Goal: Task Accomplishment & Management: Manage account settings

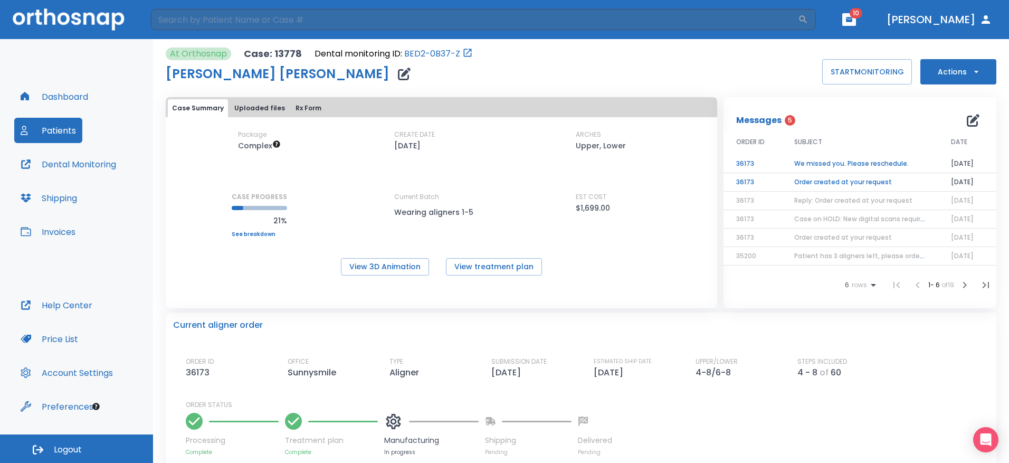
click at [453, 345] on div "Current aligner order ORDER ID 36173 OFFICE Sunnysmile TYPE Aligner SUBMISSION …" at bounding box center [581, 384] width 831 height 144
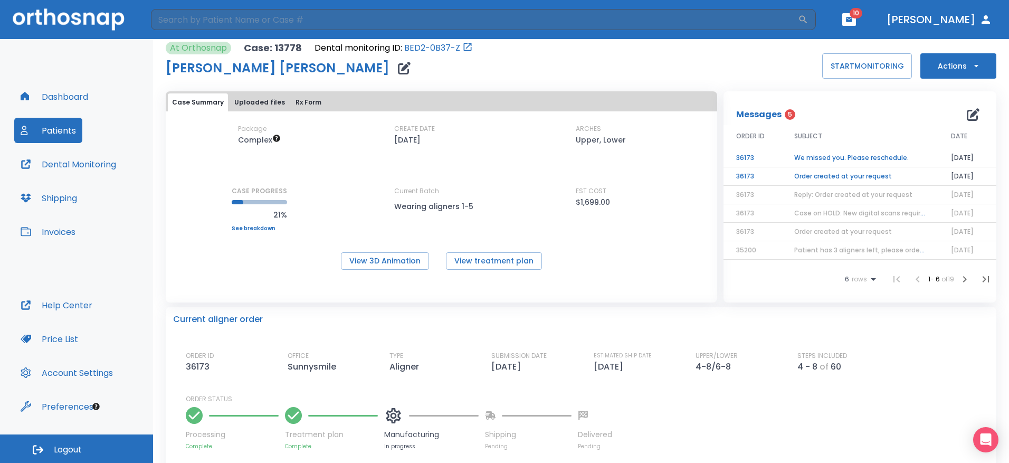
click at [880, 252] on span "Patient has 3 aligners left, please order next set!" at bounding box center [873, 249] width 159 height 9
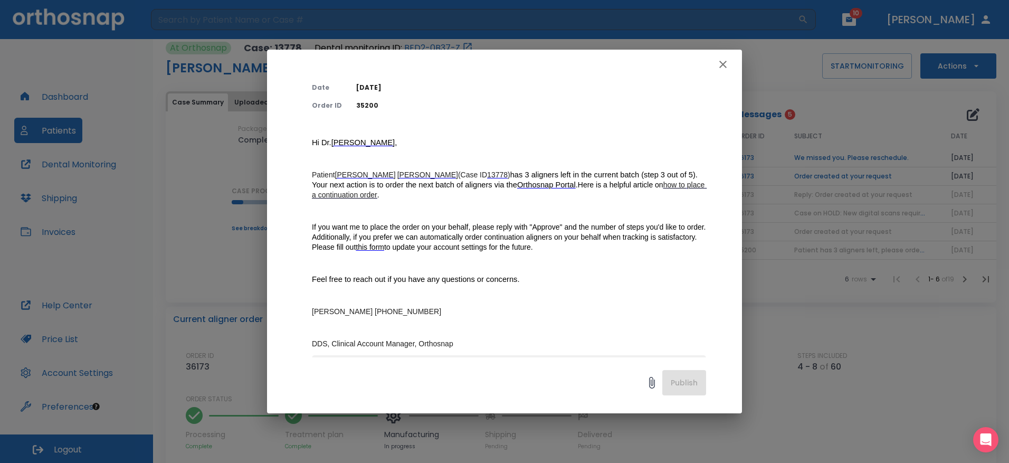
scroll to position [55, 0]
click at [726, 68] on icon "button" at bounding box center [722, 64] width 7 height 7
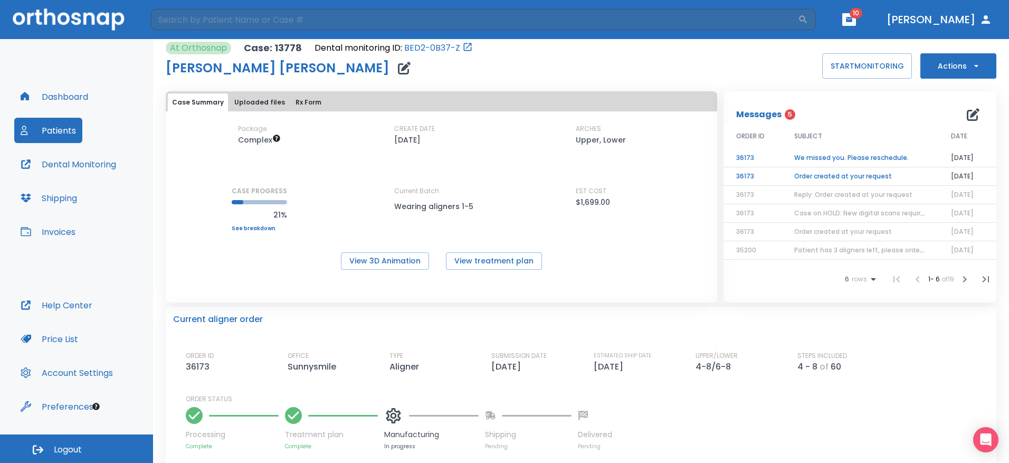
click at [890, 233] on td "Order created at your request" at bounding box center [860, 232] width 157 height 18
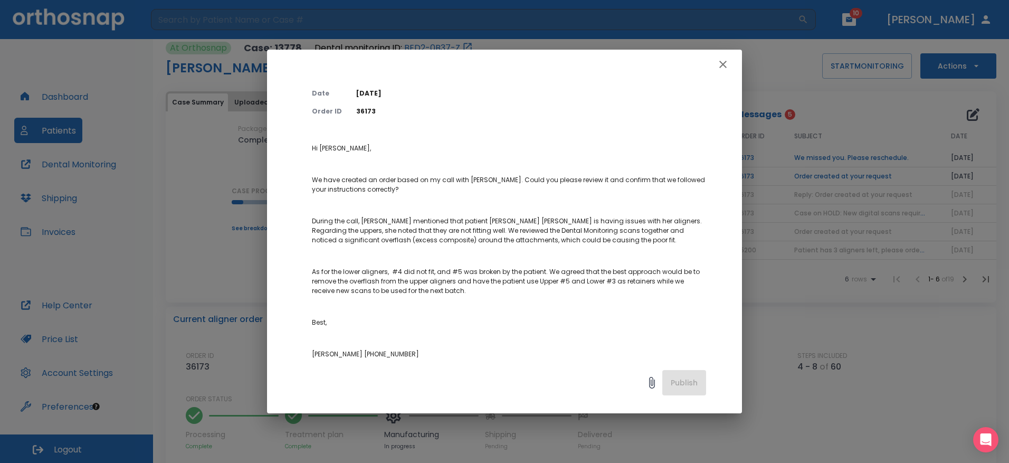
click at [544, 284] on p "As for the lower aligners, #4 did not fit, and #5 was broken by the patient. We…" at bounding box center [509, 281] width 394 height 29
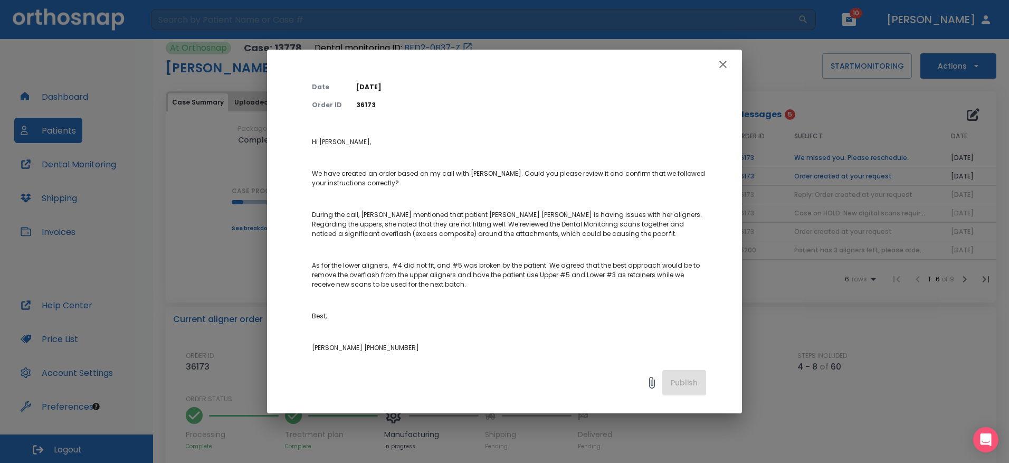
scroll to position [55, 0]
click at [729, 63] on icon "button" at bounding box center [723, 64] width 13 height 13
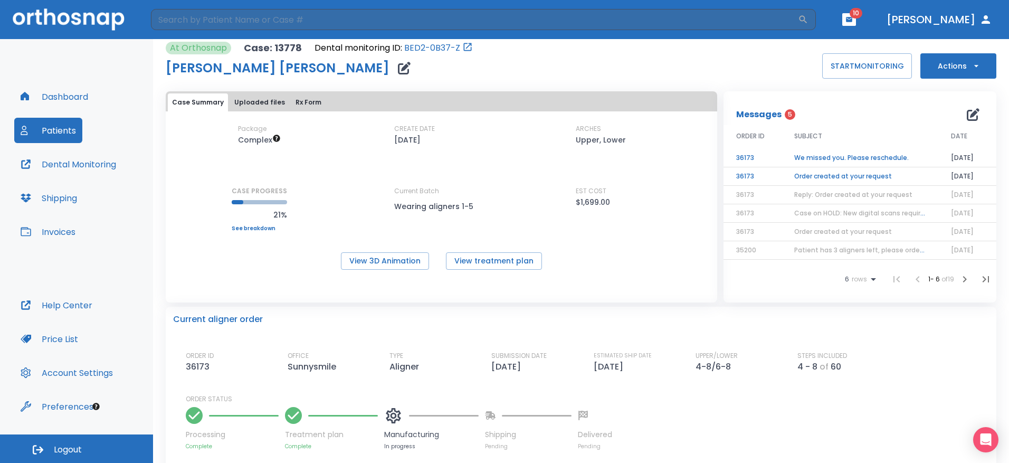
click at [83, 155] on button "Dental Monitoring" at bounding box center [68, 163] width 108 height 25
click at [61, 132] on button "Patients" at bounding box center [48, 130] width 68 height 25
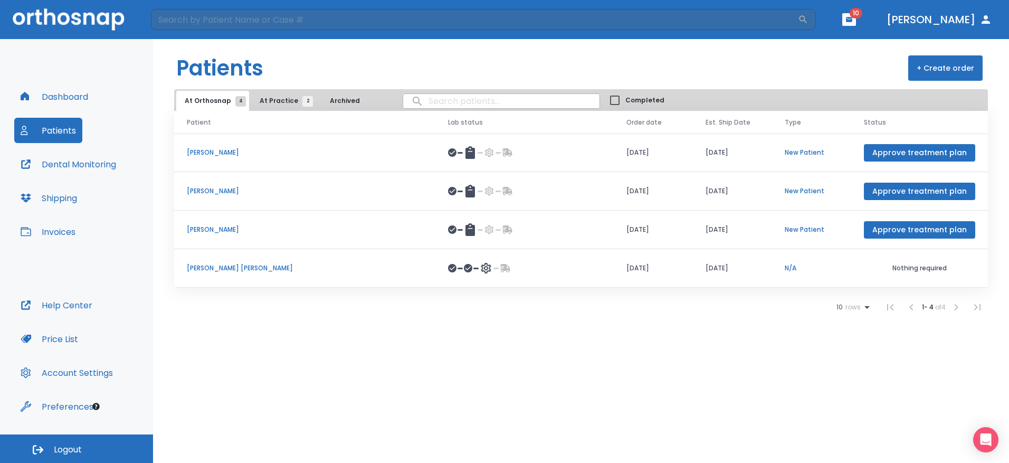
click at [226, 193] on p "[PERSON_NAME]" at bounding box center [305, 191] width 236 height 10
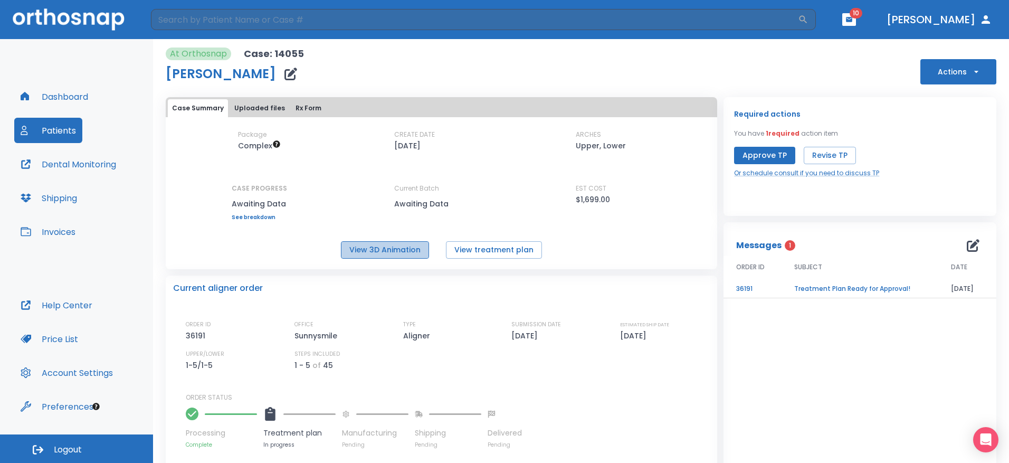
click at [385, 246] on button "View 3D Animation" at bounding box center [385, 249] width 88 height 17
click at [822, 287] on td "Treatment Plan Ready for Approval!" at bounding box center [860, 289] width 157 height 18
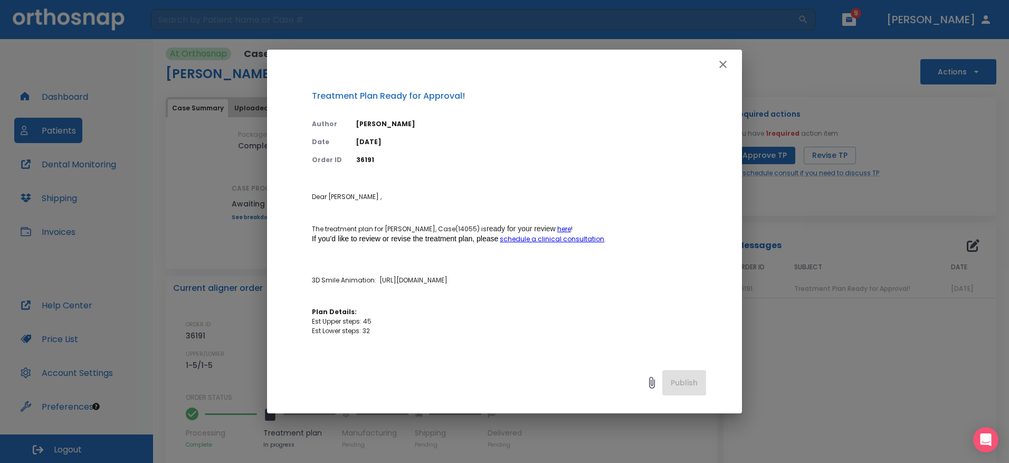
click at [373, 264] on p "Dear [PERSON_NAME] , The treatment plan for [PERSON_NAME], Case(14055) is ready…" at bounding box center [509, 376] width 394 height 368
click at [729, 64] on button "button" at bounding box center [723, 64] width 21 height 21
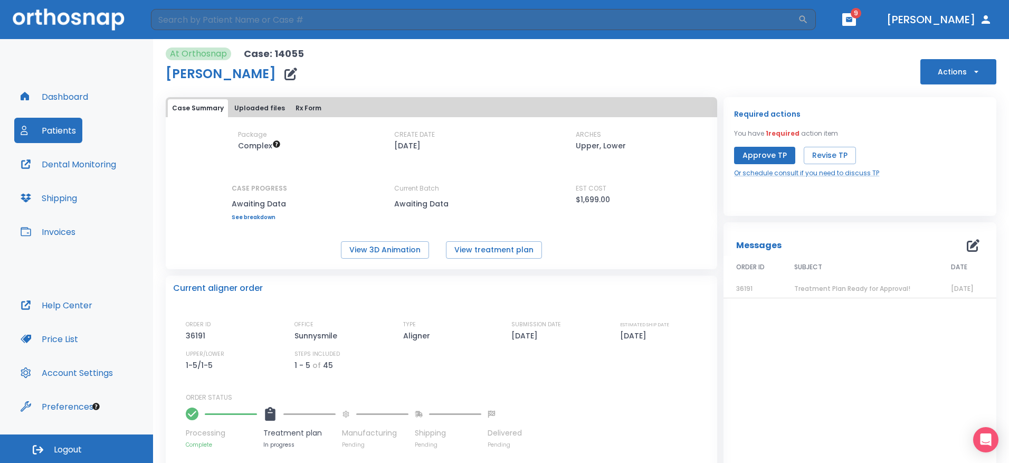
click at [56, 129] on button "Patients" at bounding box center [48, 130] width 68 height 25
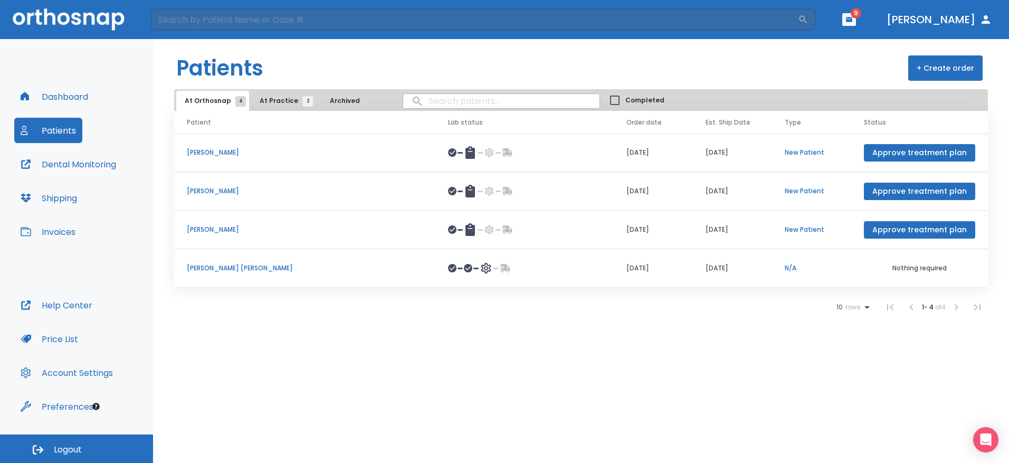
click at [217, 231] on p "[PERSON_NAME]" at bounding box center [305, 230] width 236 height 10
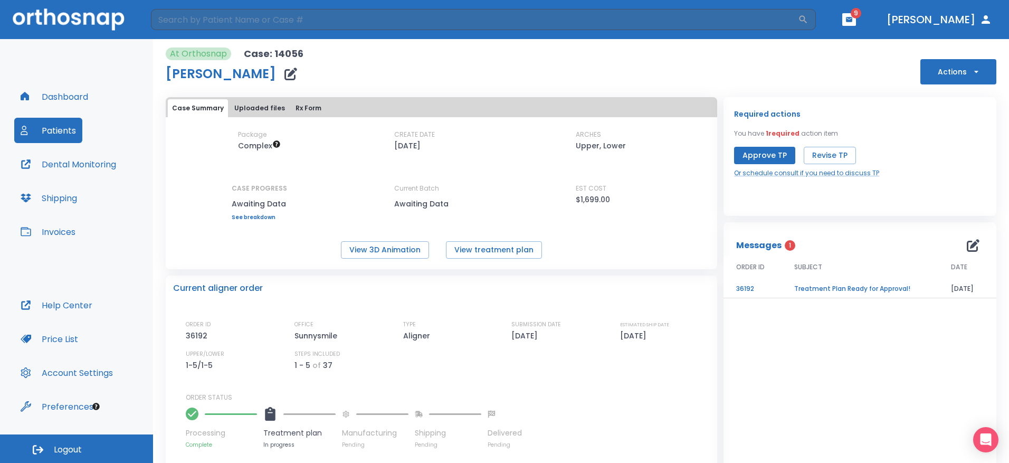
click at [847, 286] on td "Treatment Plan Ready for Approval!" at bounding box center [860, 289] width 157 height 18
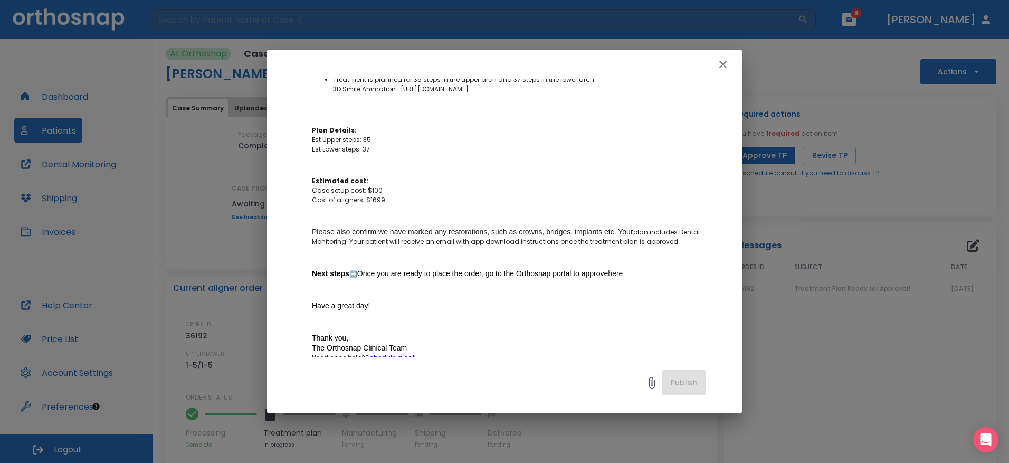
scroll to position [399, 33]
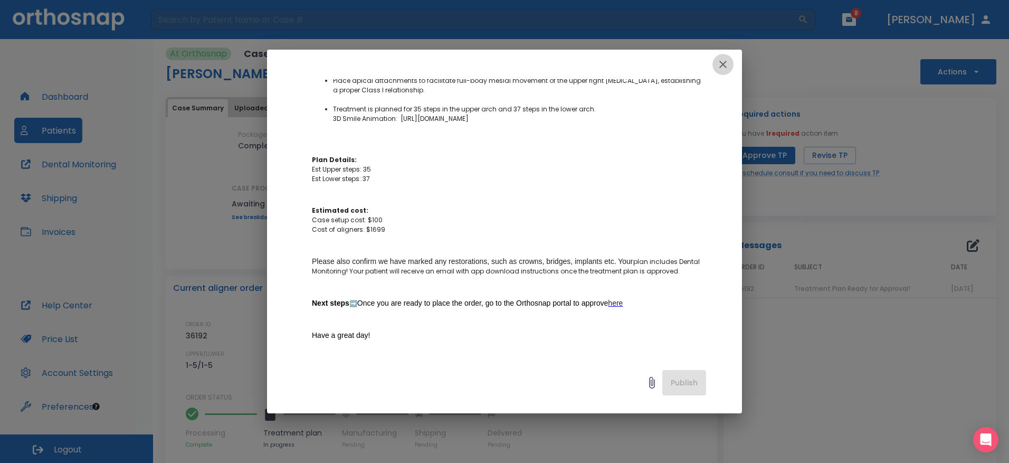
click at [726, 62] on icon "button" at bounding box center [723, 64] width 13 height 13
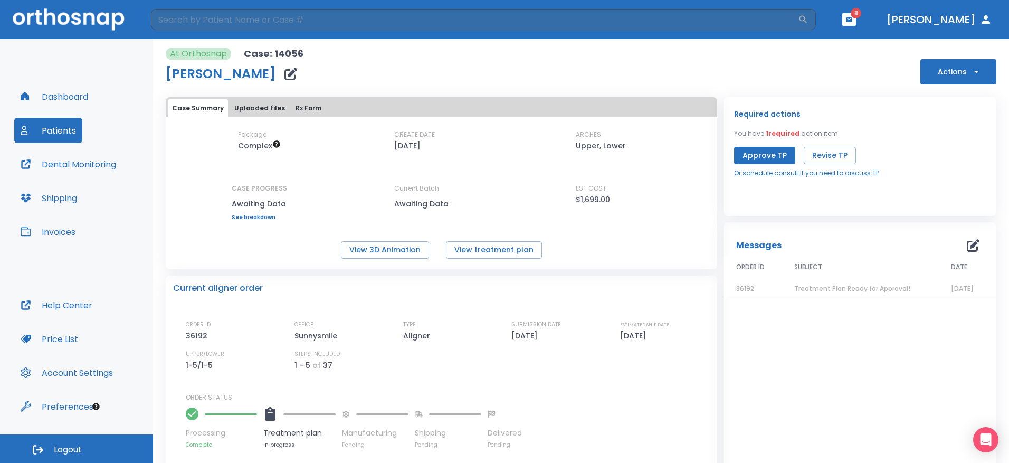
click at [56, 130] on button "Patients" at bounding box center [48, 130] width 68 height 25
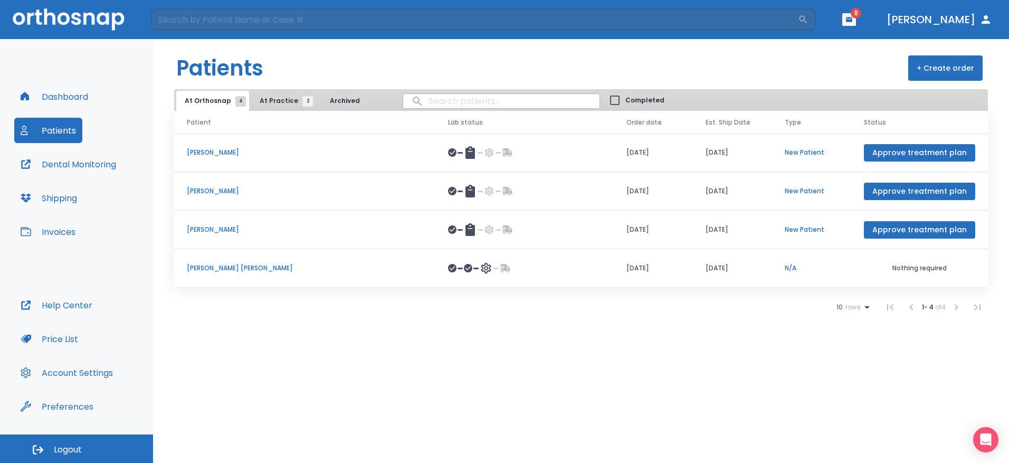
click at [224, 191] on p "[PERSON_NAME]" at bounding box center [305, 191] width 236 height 10
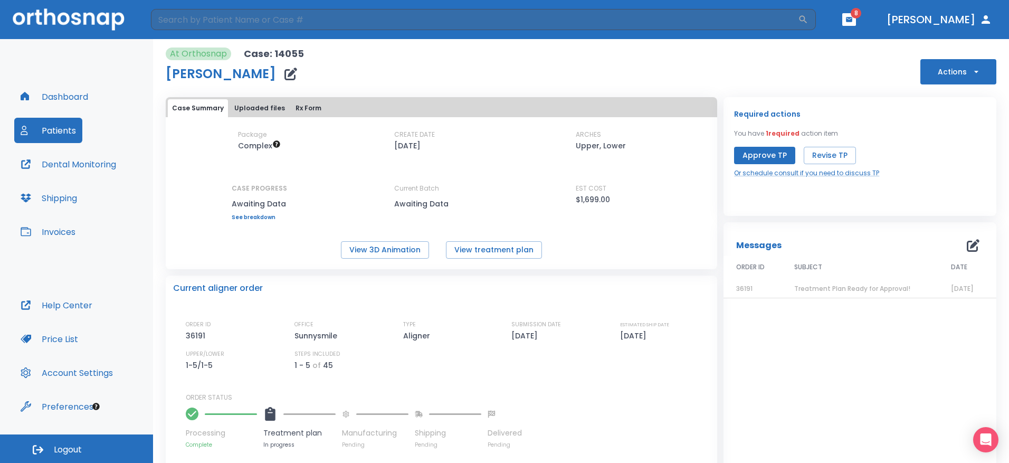
click at [855, 286] on span "Treatment Plan Ready for Approval!" at bounding box center [852, 288] width 116 height 9
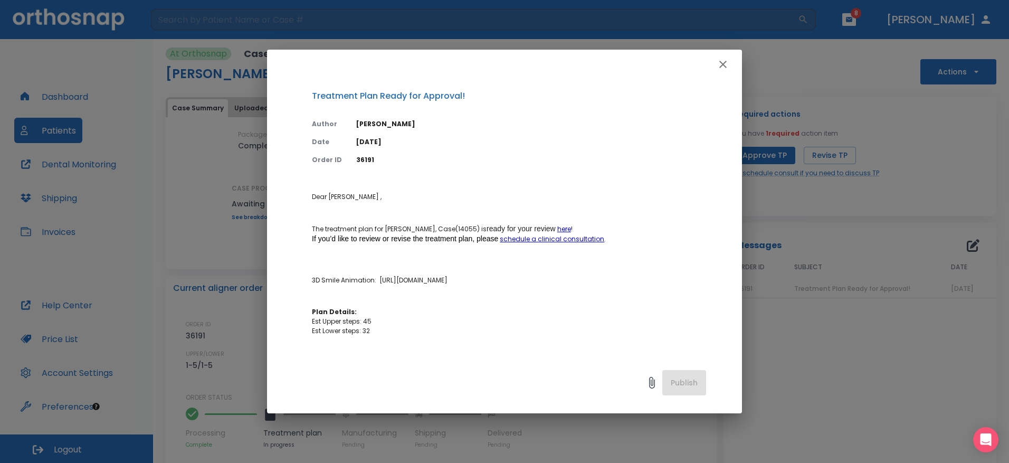
click at [640, 143] on p "[DATE]" at bounding box center [531, 142] width 350 height 10
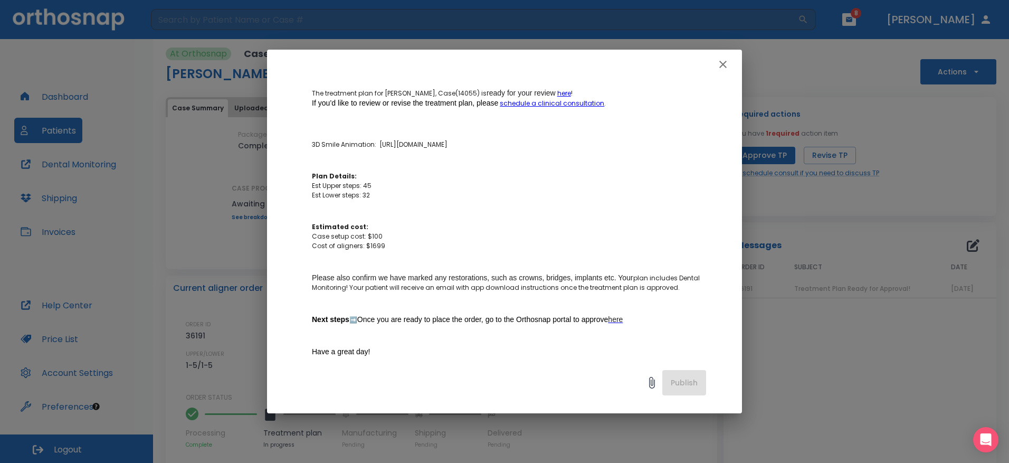
scroll to position [135, 10]
drag, startPoint x: 650, startPoint y: 247, endPoint x: 616, endPoint y: 232, distance: 36.9
click at [616, 232] on p "Estimated cost: Case setup cost: $100 Cost of aligners: $1699" at bounding box center [509, 237] width 394 height 29
click at [715, 68] on button "button" at bounding box center [723, 64] width 21 height 21
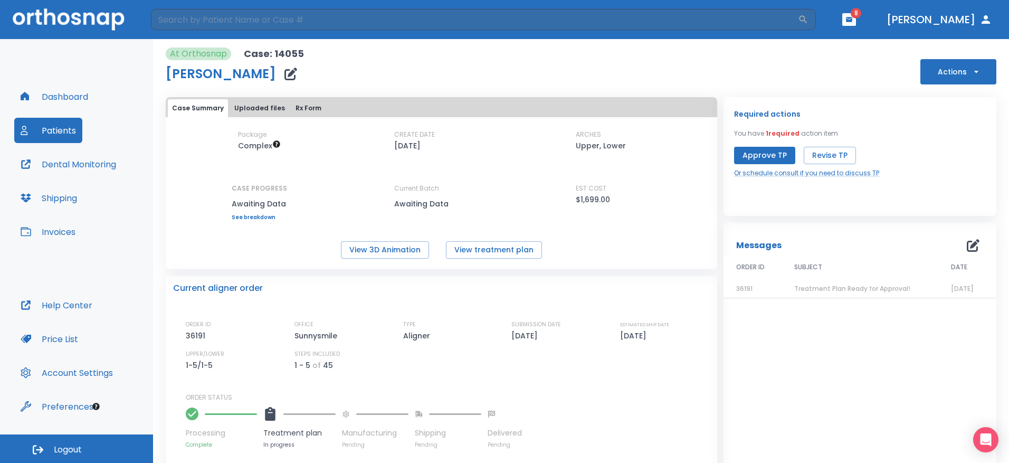
click at [62, 128] on button "Patients" at bounding box center [48, 130] width 68 height 25
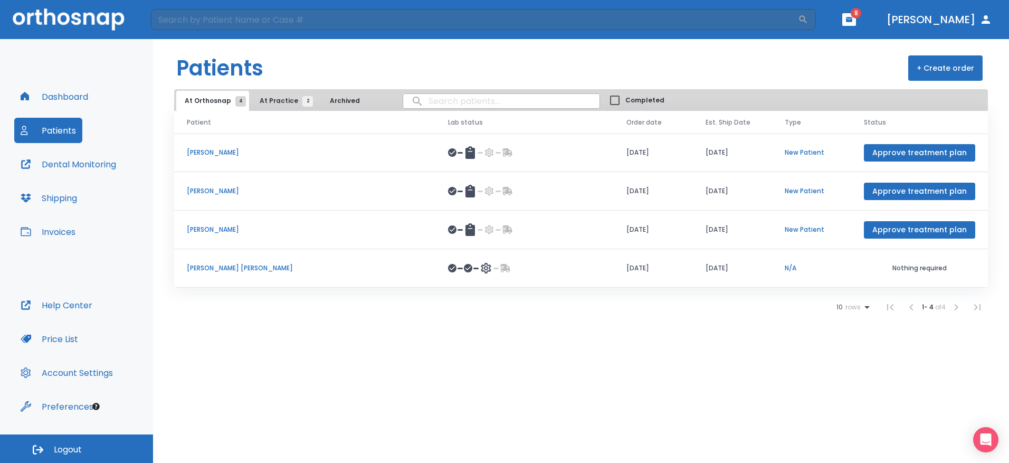
click at [223, 231] on p "[PERSON_NAME]" at bounding box center [305, 230] width 236 height 10
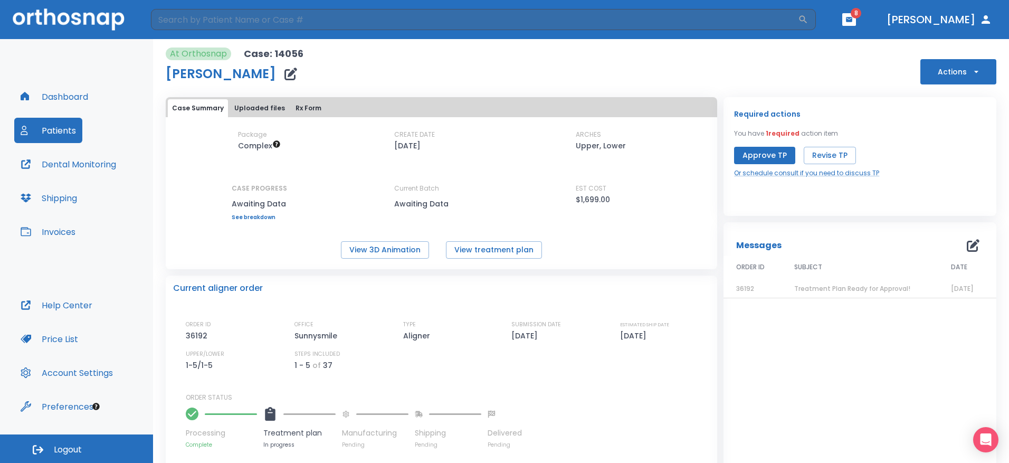
click at [397, 87] on div "At Orthosnap Case: 14056 [PERSON_NAME] Actions Case Summary Uploaded files Rx F…" at bounding box center [581, 292] width 831 height 507
click at [383, 249] on button "View 3D Animation" at bounding box center [385, 249] width 88 height 17
click at [597, 219] on div "EST COST $1,699.00" at bounding box center [623, 202] width 95 height 37
click at [586, 239] on div "Package Complex CREATE DATE [DATE] ARCHES Upper, Lower CASE PROGRESS Awaiting D…" at bounding box center [442, 194] width 552 height 129
click at [453, 113] on div "Case Summary Uploaded files Rx Form" at bounding box center [441, 108] width 547 height 18
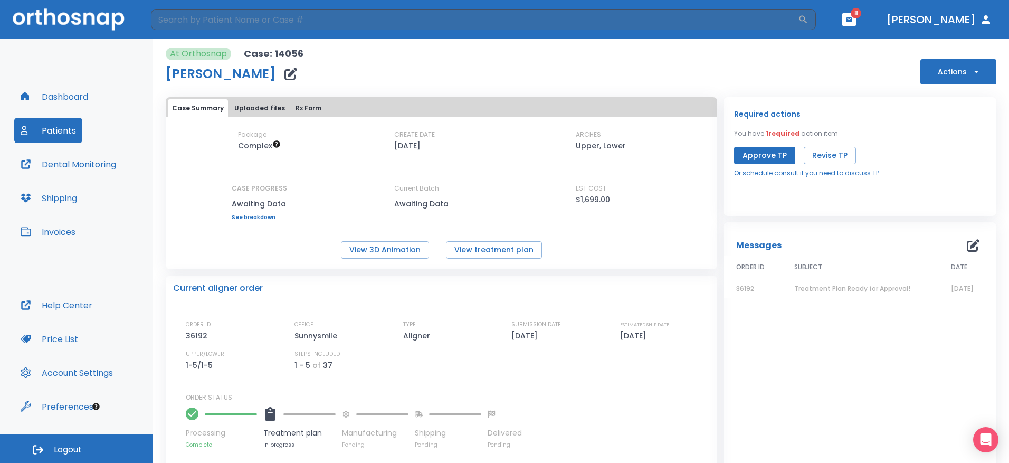
click at [52, 135] on button "Patients" at bounding box center [48, 130] width 68 height 25
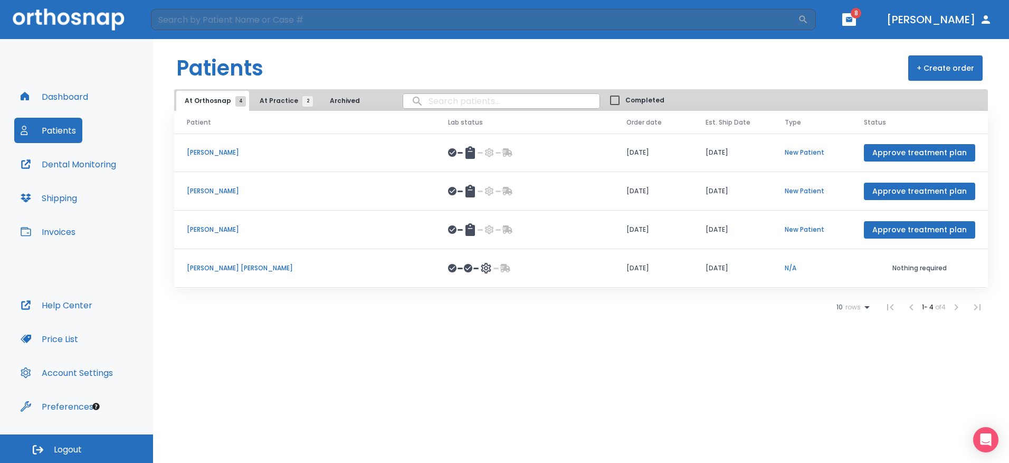
click at [910, 182] on td "Approve treatment plan" at bounding box center [919, 191] width 137 height 39
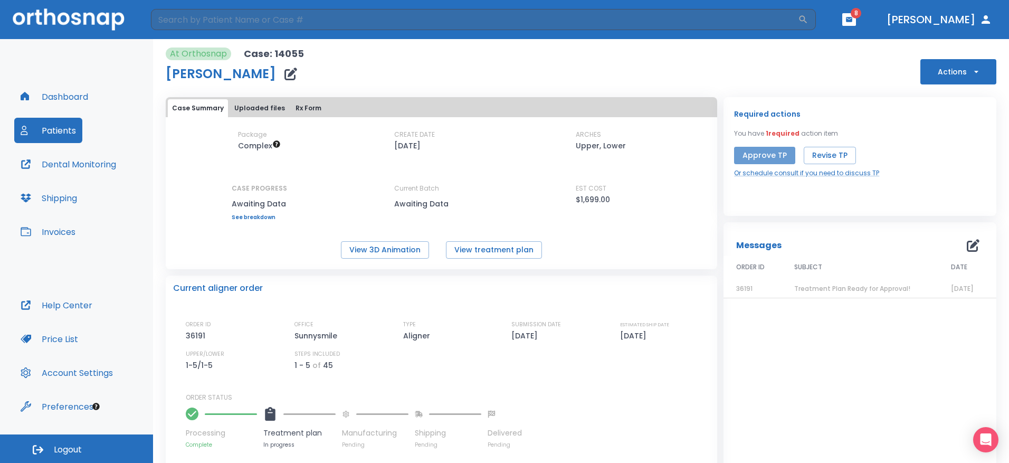
click at [766, 155] on button "Approve TP" at bounding box center [764, 155] width 61 height 17
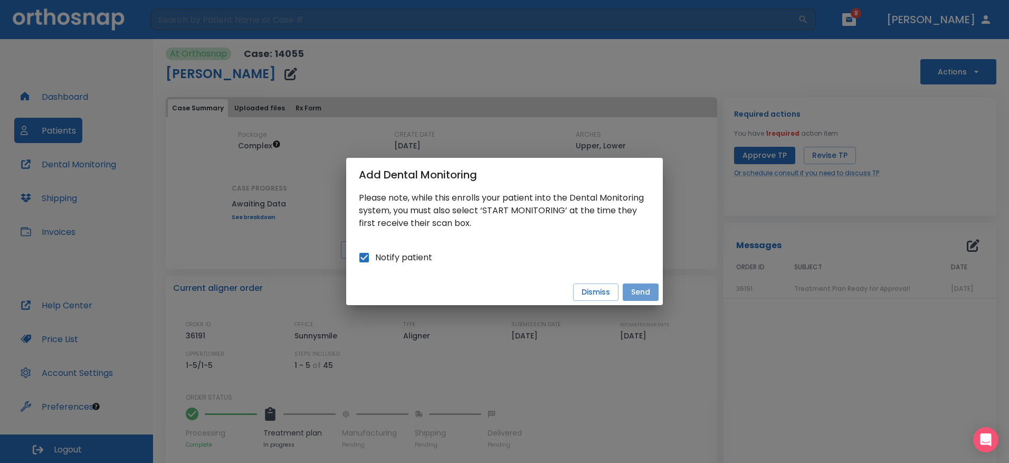
click at [647, 289] on button "Send" at bounding box center [641, 291] width 36 height 17
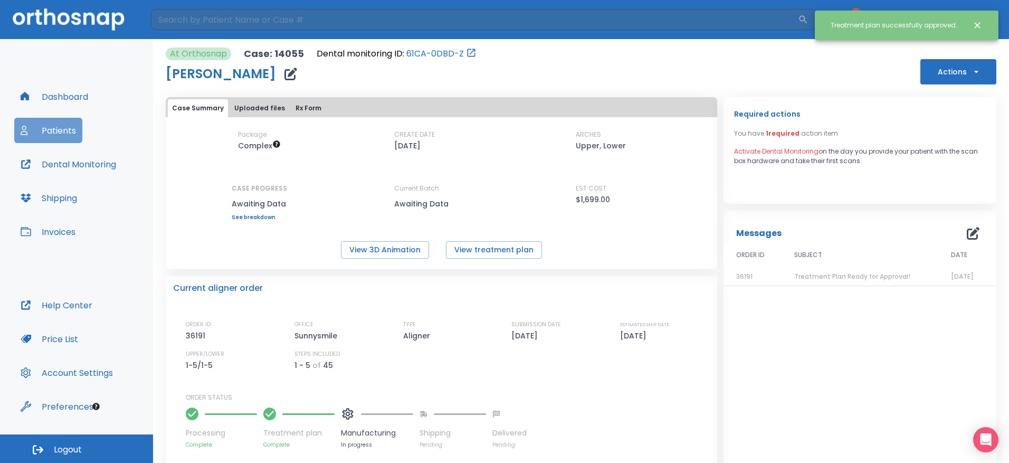
click at [62, 126] on button "Patients" at bounding box center [48, 130] width 68 height 25
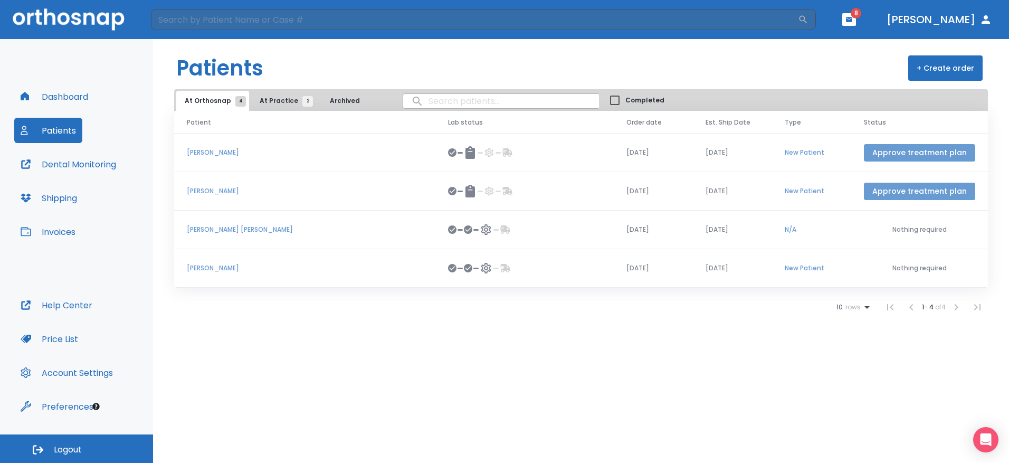
click at [911, 189] on button "Approve treatment plan" at bounding box center [919, 191] width 111 height 17
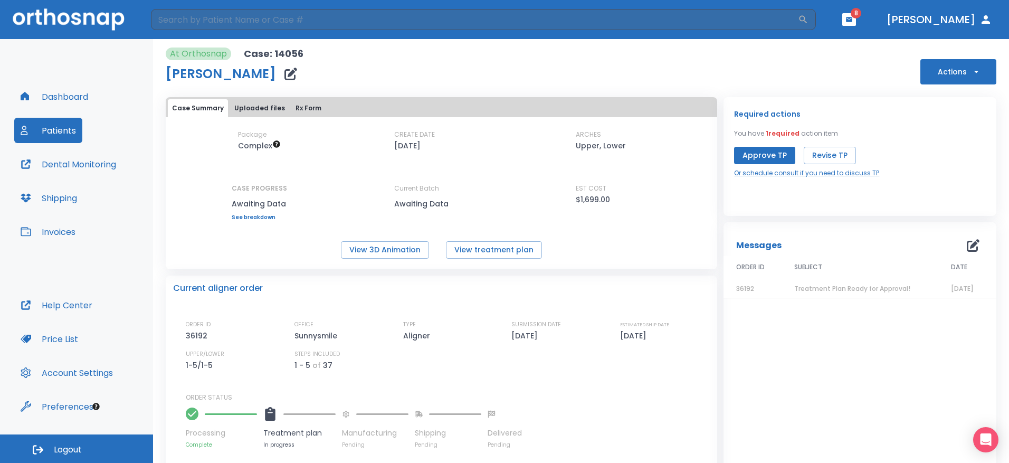
click at [581, 236] on div "Package Complex CREATE DATE [DATE] ARCHES Upper, Lower CASE PROGRESS Awaiting D…" at bounding box center [442, 194] width 552 height 129
click at [756, 155] on button "Approve TP" at bounding box center [764, 155] width 61 height 17
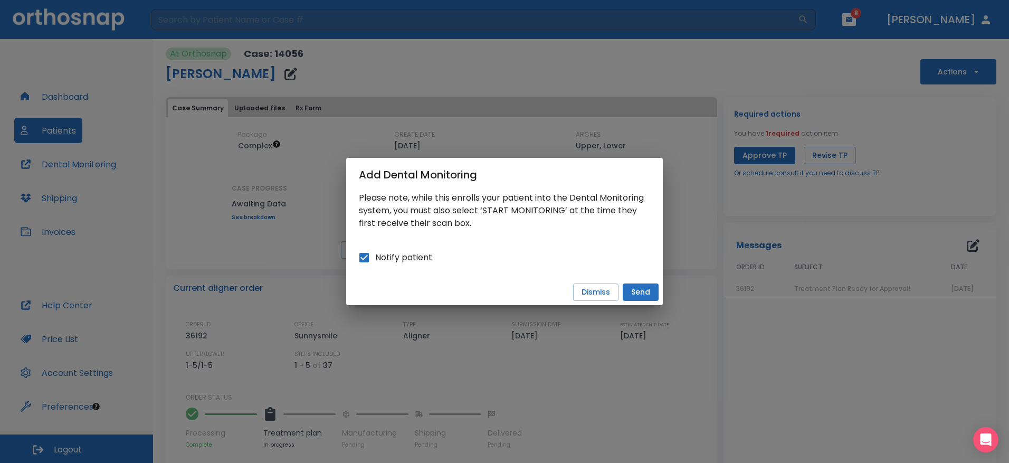
click at [649, 296] on button "Send" at bounding box center [641, 291] width 36 height 17
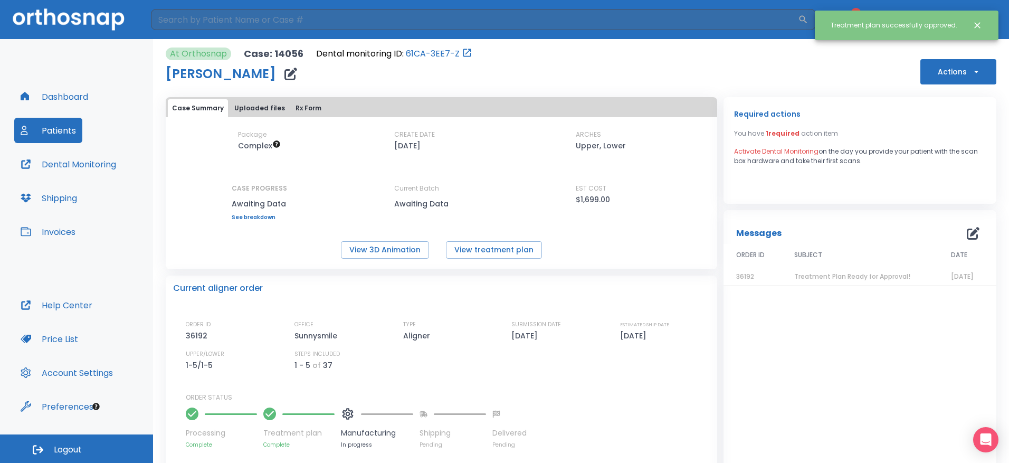
click at [570, 71] on div "At Orthosnap Case: 14056 Dental monitoring ID: 61CA-3EE7-Z [PERSON_NAME] Actions" at bounding box center [581, 66] width 831 height 37
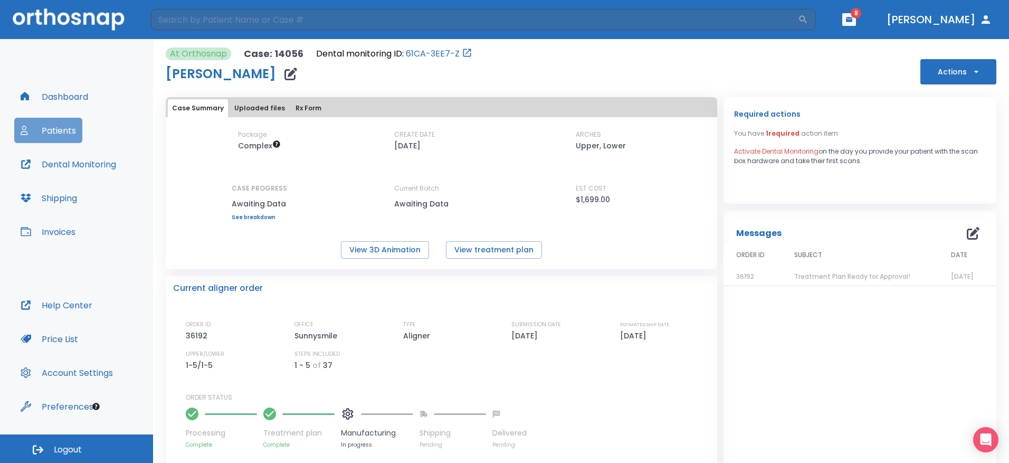
click at [58, 127] on button "Patients" at bounding box center [48, 130] width 68 height 25
